Goal: Book appointment/travel/reservation

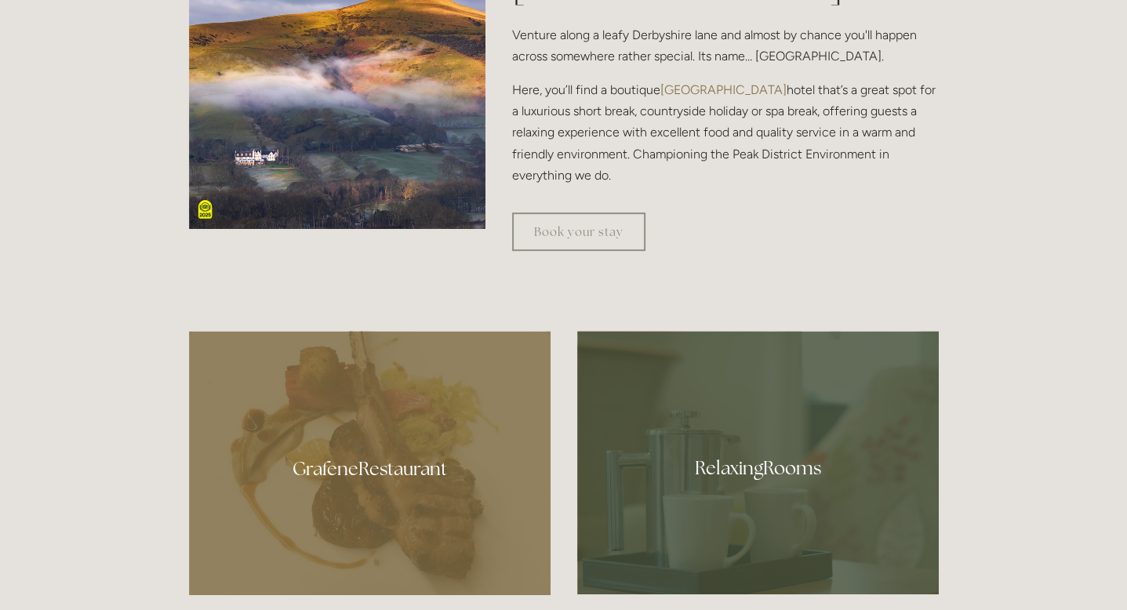
scroll to position [690, 0]
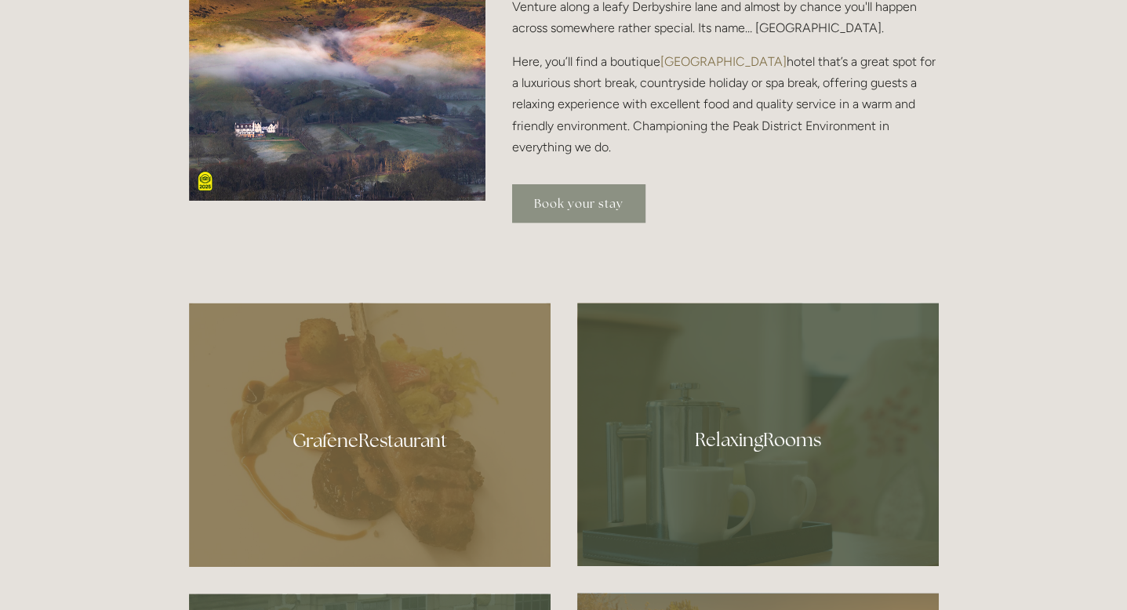
click at [558, 208] on link "Book your stay" at bounding box center [578, 203] width 133 height 38
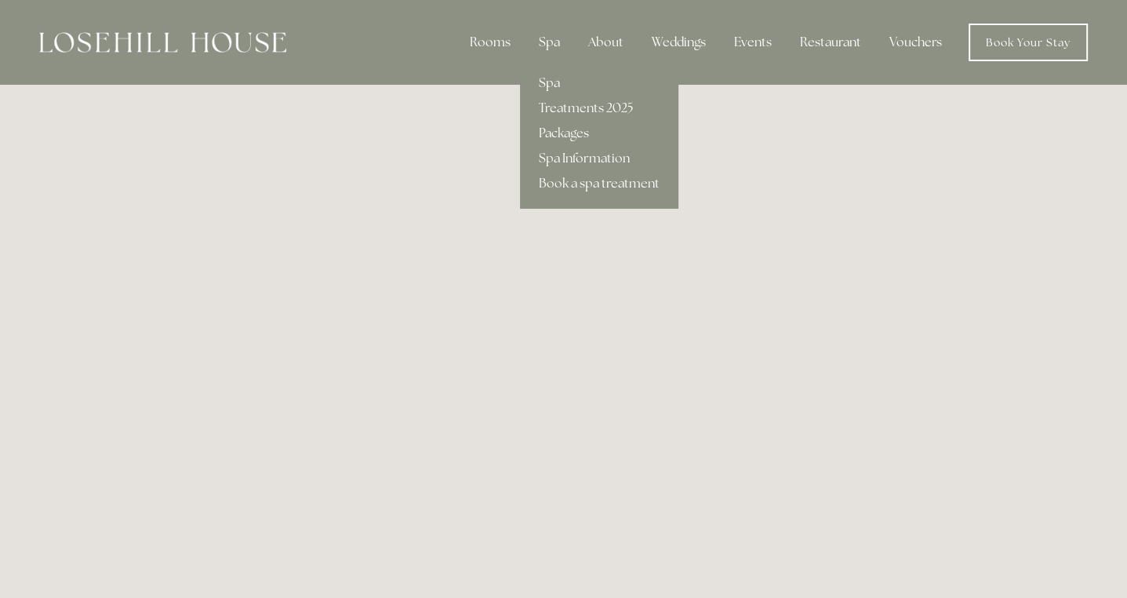
click at [557, 85] on link "Spa" at bounding box center [599, 83] width 158 height 25
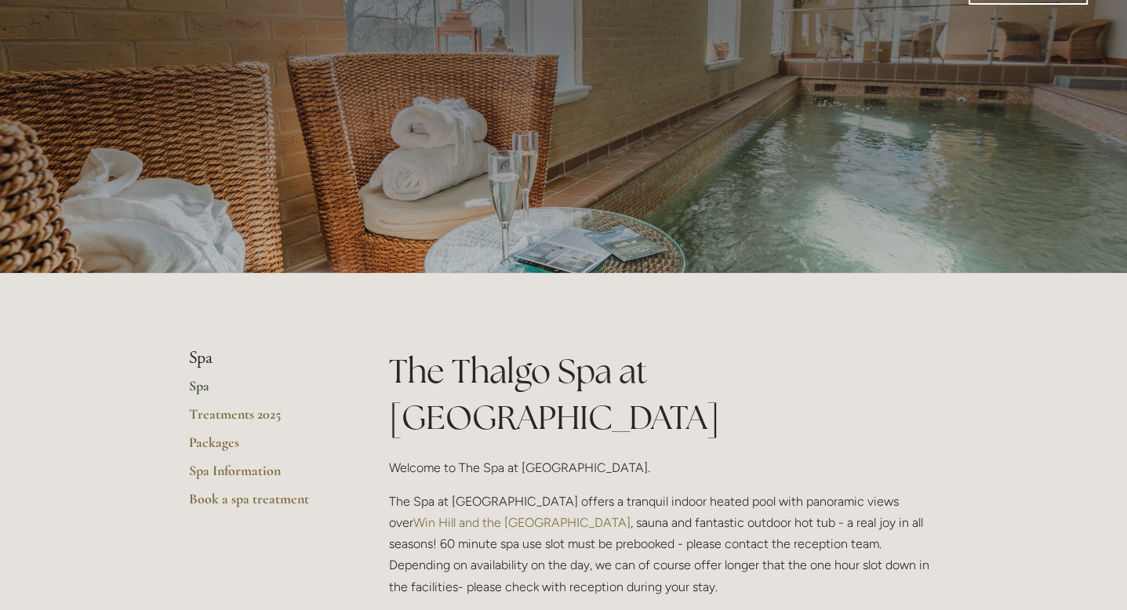
scroll to position [63, 0]
